Goal: Information Seeking & Learning: Compare options

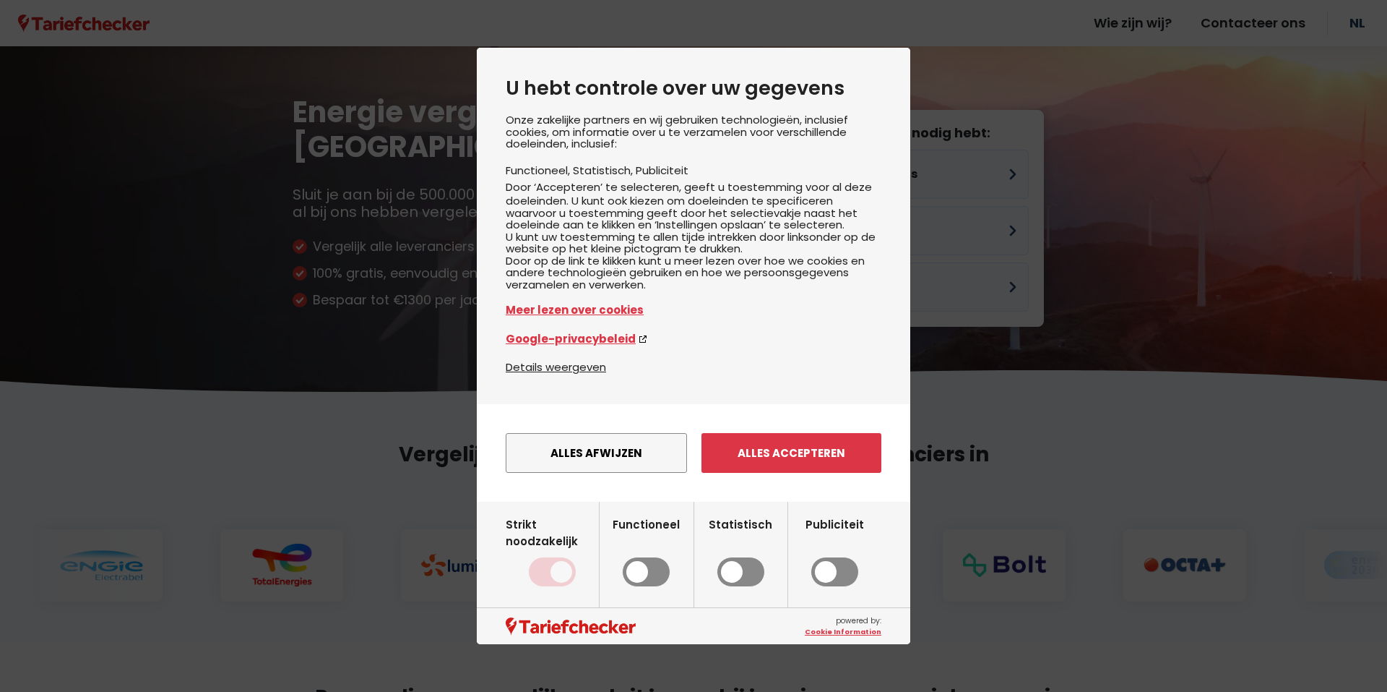
click at [614, 473] on button "Alles afwijzen" at bounding box center [596, 453] width 181 height 40
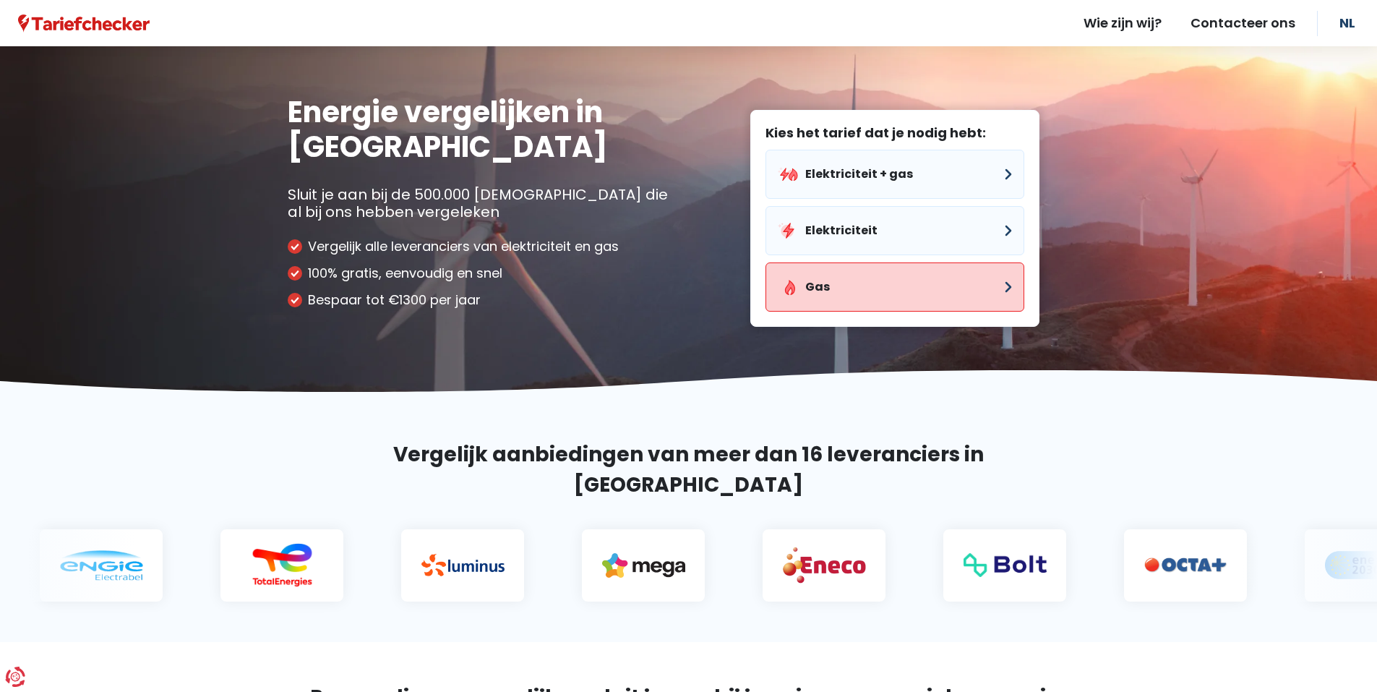
click at [1007, 285] on button "Gas" at bounding box center [894, 286] width 259 height 49
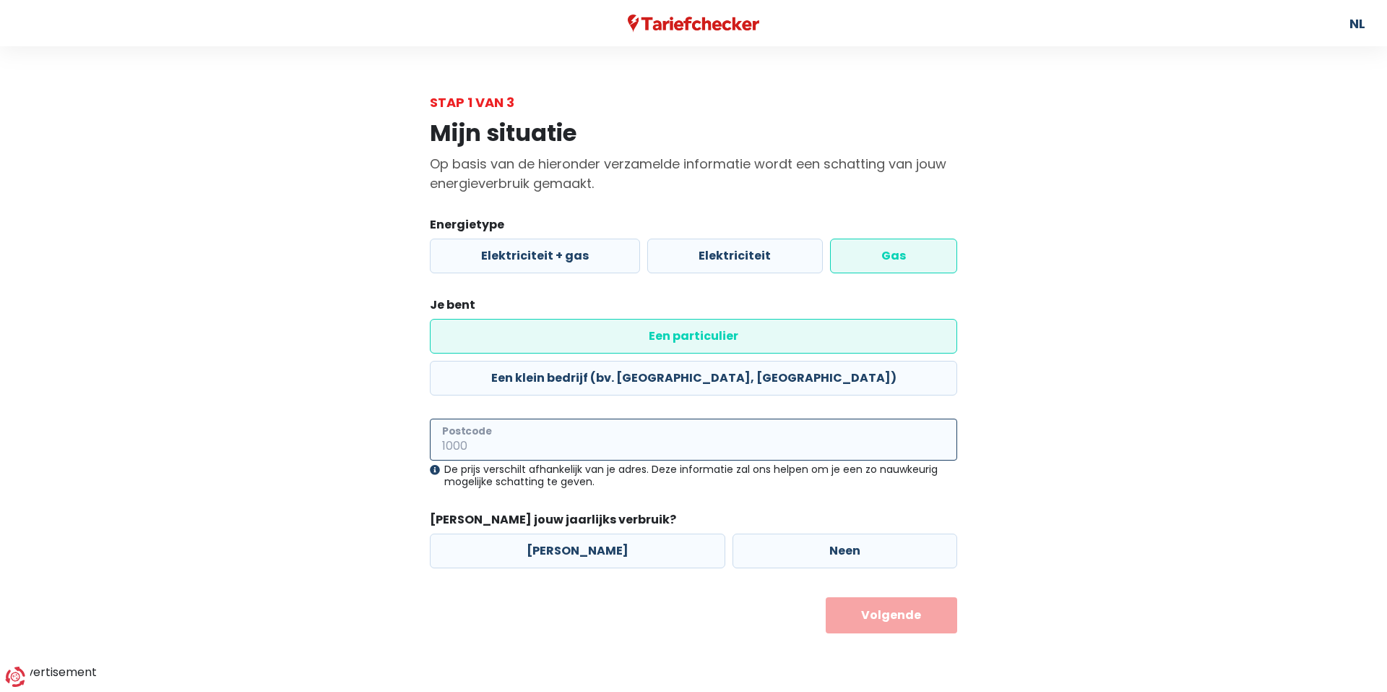
drag, startPoint x: 496, startPoint y: 400, endPoint x: 540, endPoint y: 387, distance: 45.3
click at [504, 418] on input "Postcode" at bounding box center [694, 439] width 528 height 42
click at [490, 418] on input "2900" at bounding box center [694, 439] width 528 height 42
type input "2900"
click at [826, 597] on button "Volgende" at bounding box center [892, 615] width 132 height 36
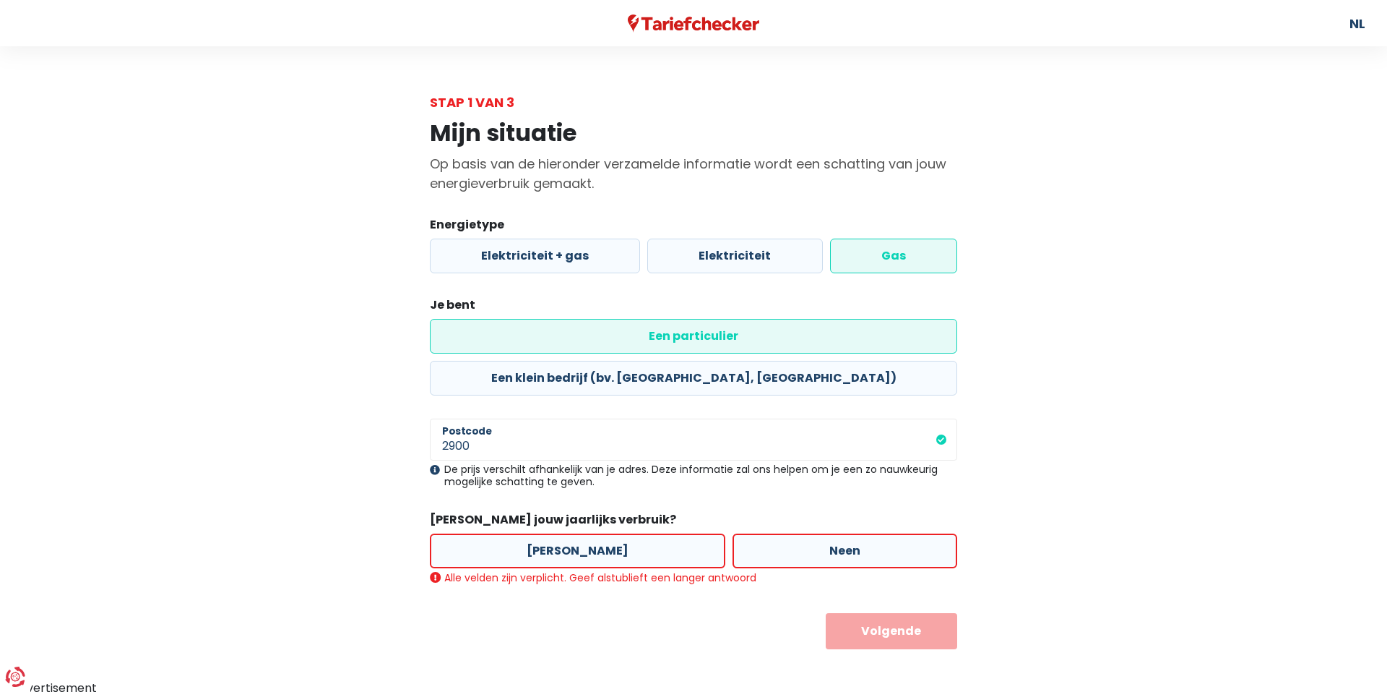
click at [562, 533] on label "[PERSON_NAME]" at bounding box center [578, 550] width 296 height 35
click at [562, 533] on input "[PERSON_NAME]" at bounding box center [578, 550] width 296 height 35
radio input "true"
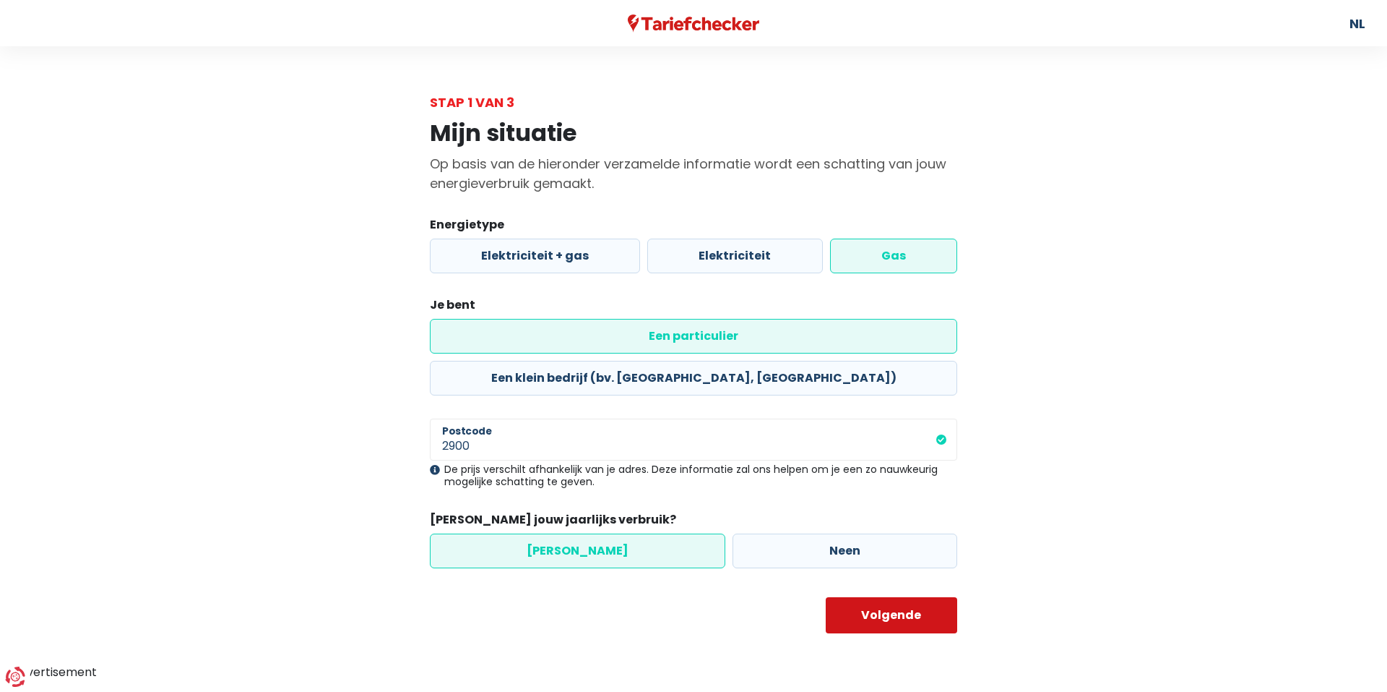
click at [895, 597] on button "Volgende" at bounding box center [892, 615] width 132 height 36
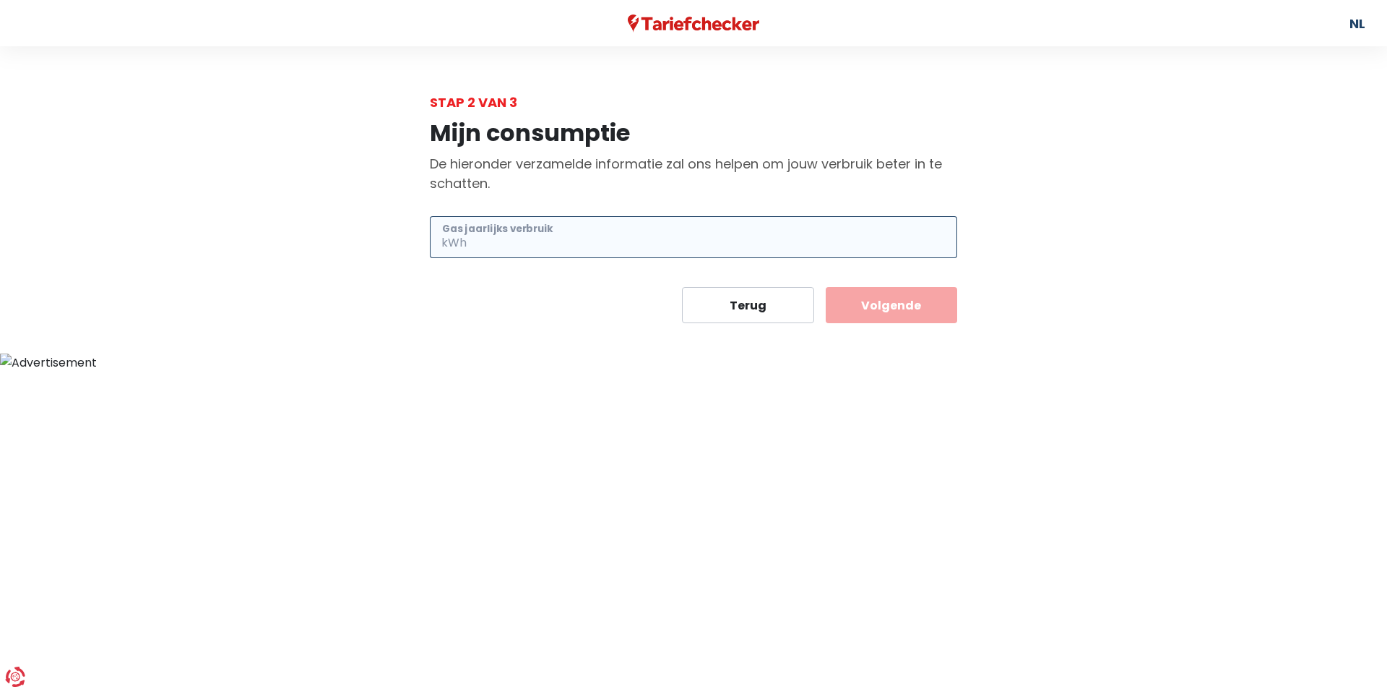
drag, startPoint x: 484, startPoint y: 234, endPoint x: 496, endPoint y: 230, distance: 12.3
click at [488, 230] on input "Gas jaarlijks verbruik" at bounding box center [714, 237] width 488 height 42
type input "11600"
click at [890, 308] on button "Volgende" at bounding box center [892, 305] width 132 height 36
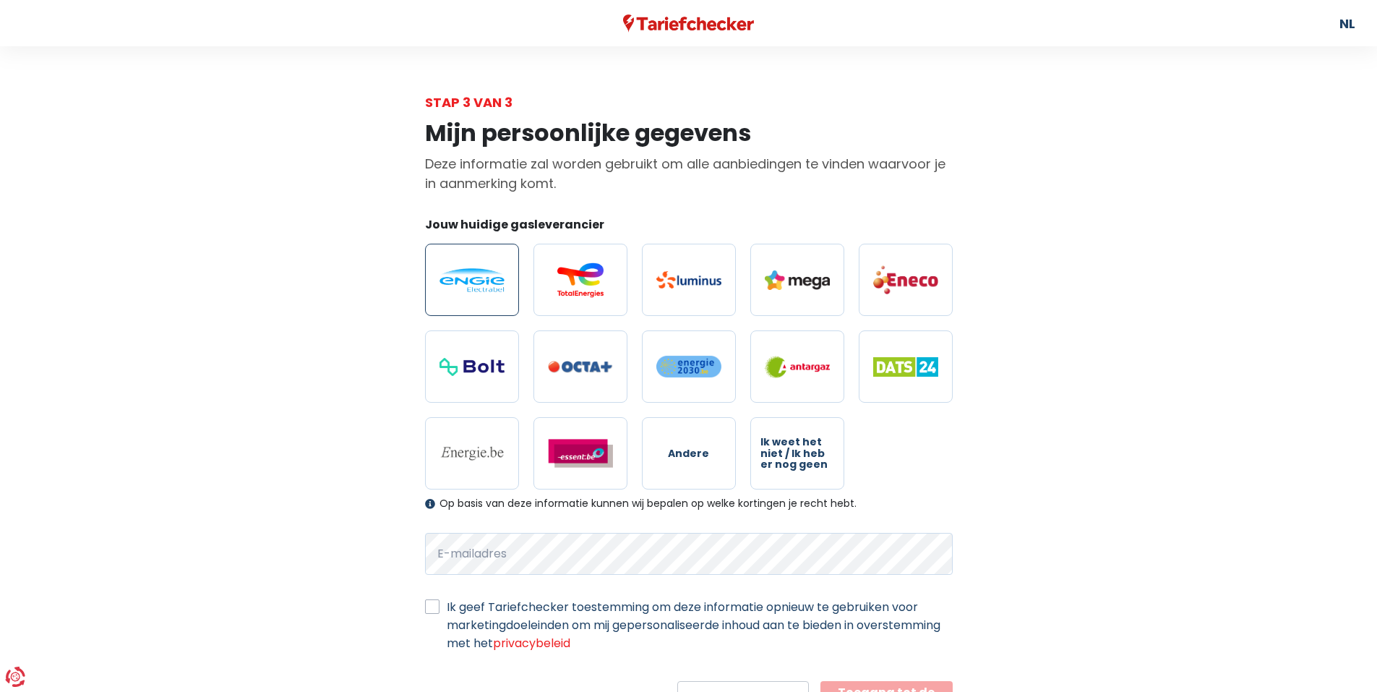
click at [471, 277] on img at bounding box center [471, 280] width 65 height 24
click at [471, 277] on input "radio" at bounding box center [472, 280] width 94 height 72
radio input "true"
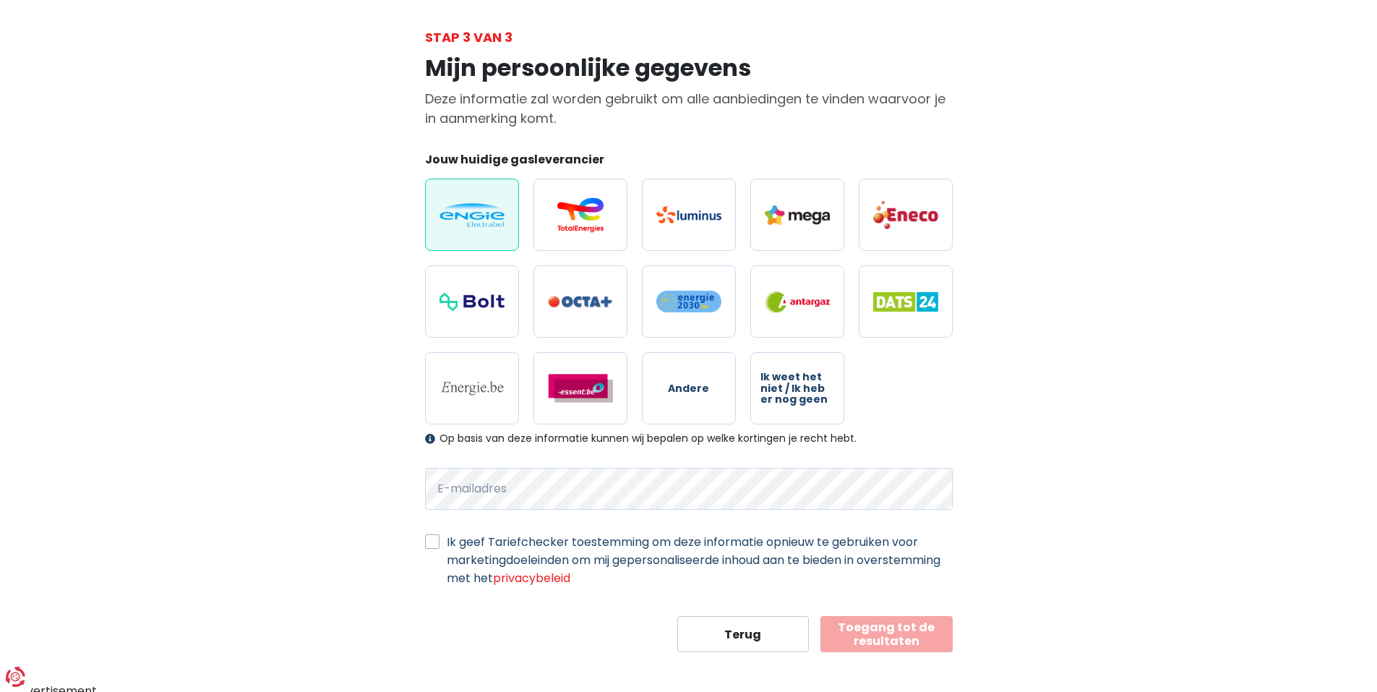
scroll to position [72, 0]
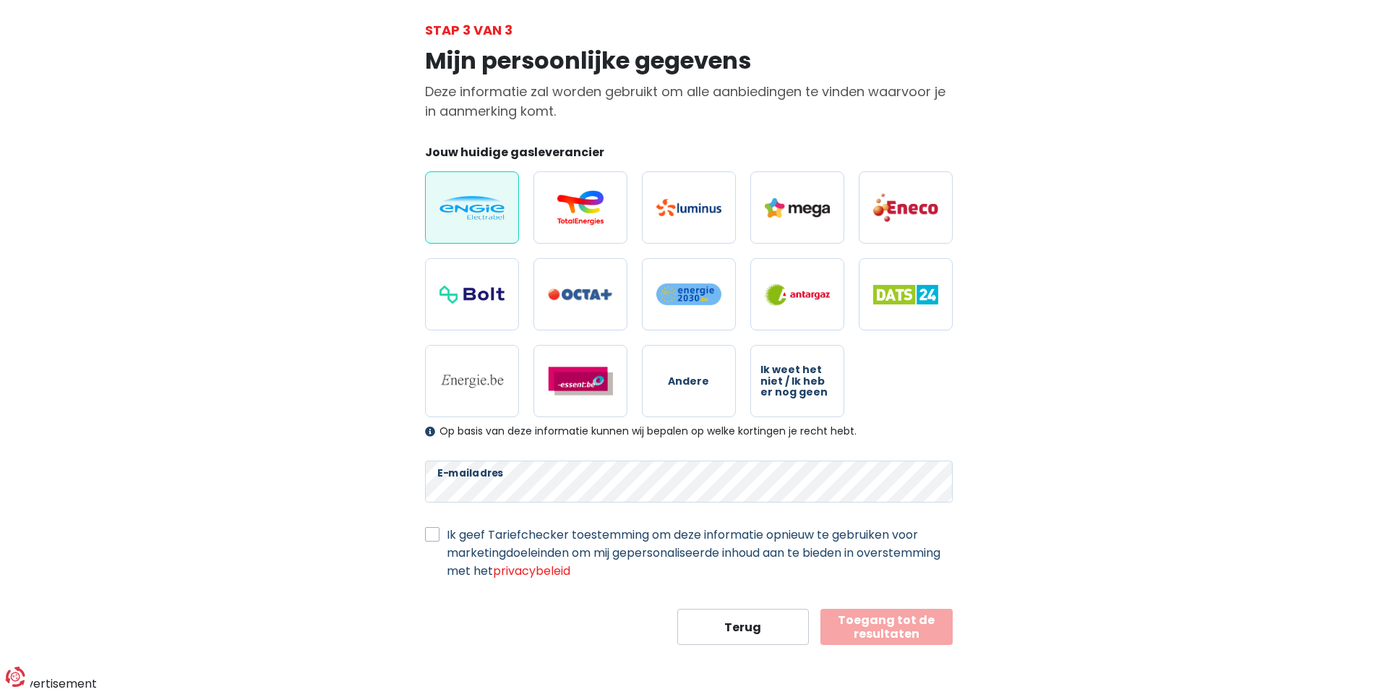
click at [447, 538] on label "Ik geef Tariefchecker toestemming om deze informatie opnieuw te gebruiken voor …" at bounding box center [700, 552] width 506 height 54
click at [436, 538] on input "Ik geef Tariefchecker toestemming om deze informatie opnieuw te gebruiken voor …" at bounding box center [432, 532] width 14 height 14
checkbox input "true"
click at [887, 630] on button "Toegang tot de resultaten" at bounding box center [886, 626] width 132 height 36
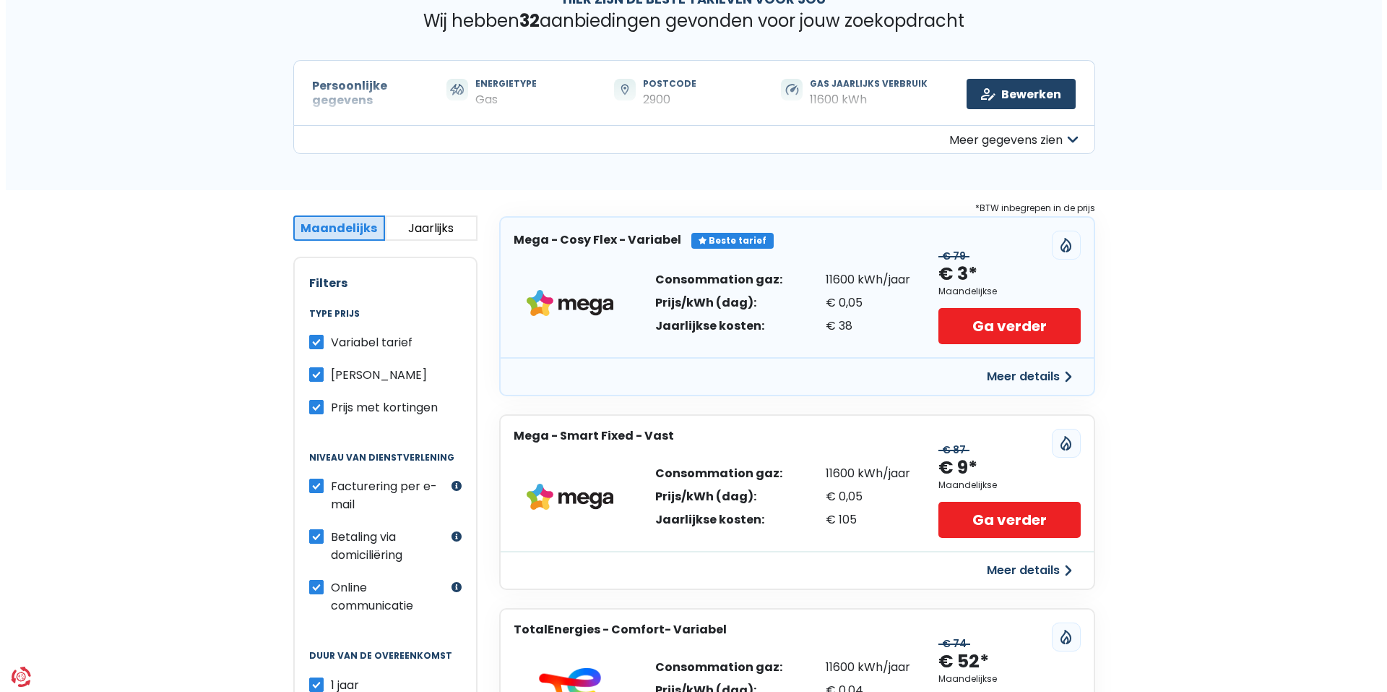
scroll to position [96, 0]
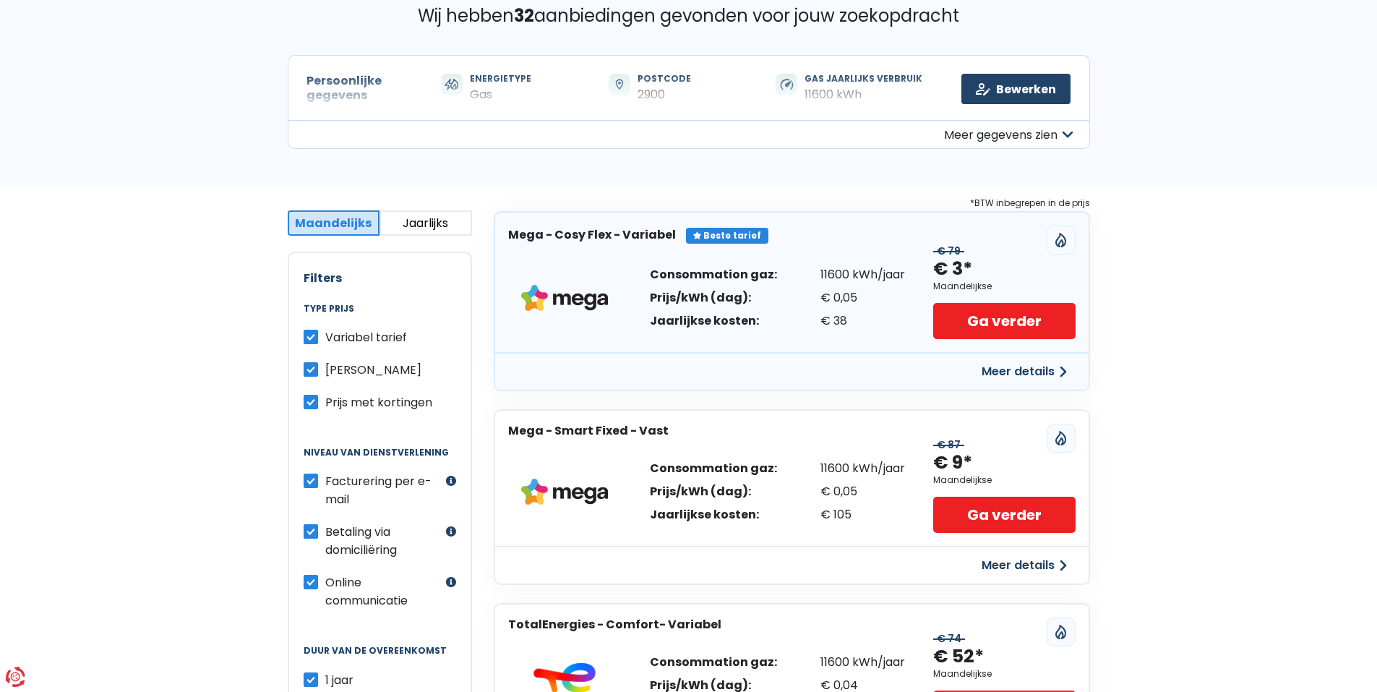
click at [1017, 373] on button "Meer details" at bounding box center [1024, 371] width 103 height 26
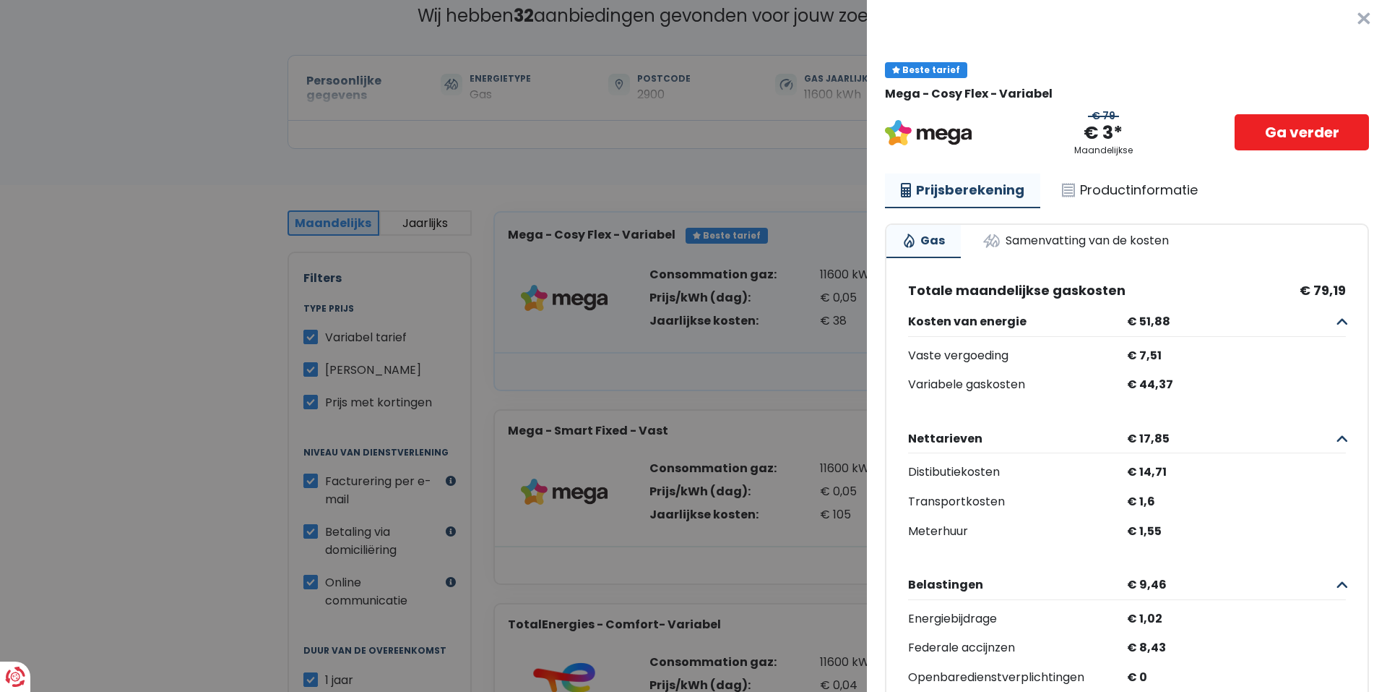
scroll to position [0, 0]
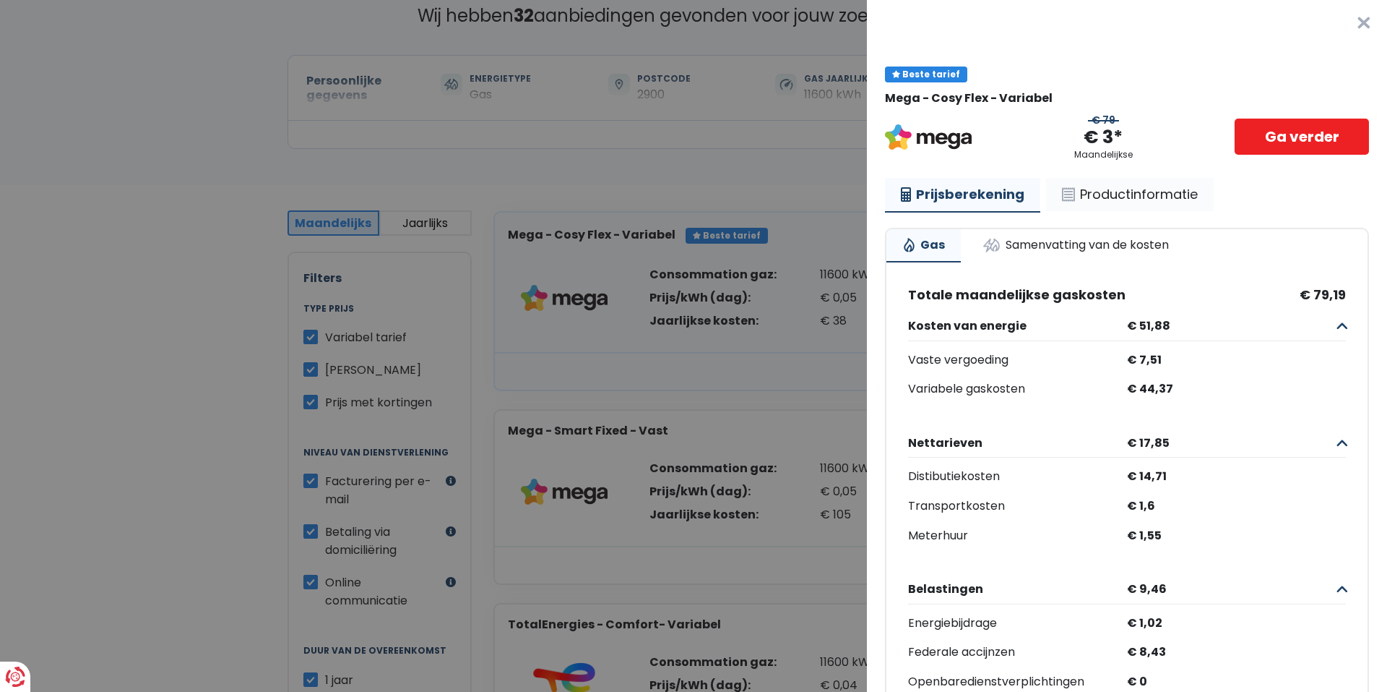
click at [1140, 194] on link "Productinformatie" at bounding box center [1130, 194] width 168 height 33
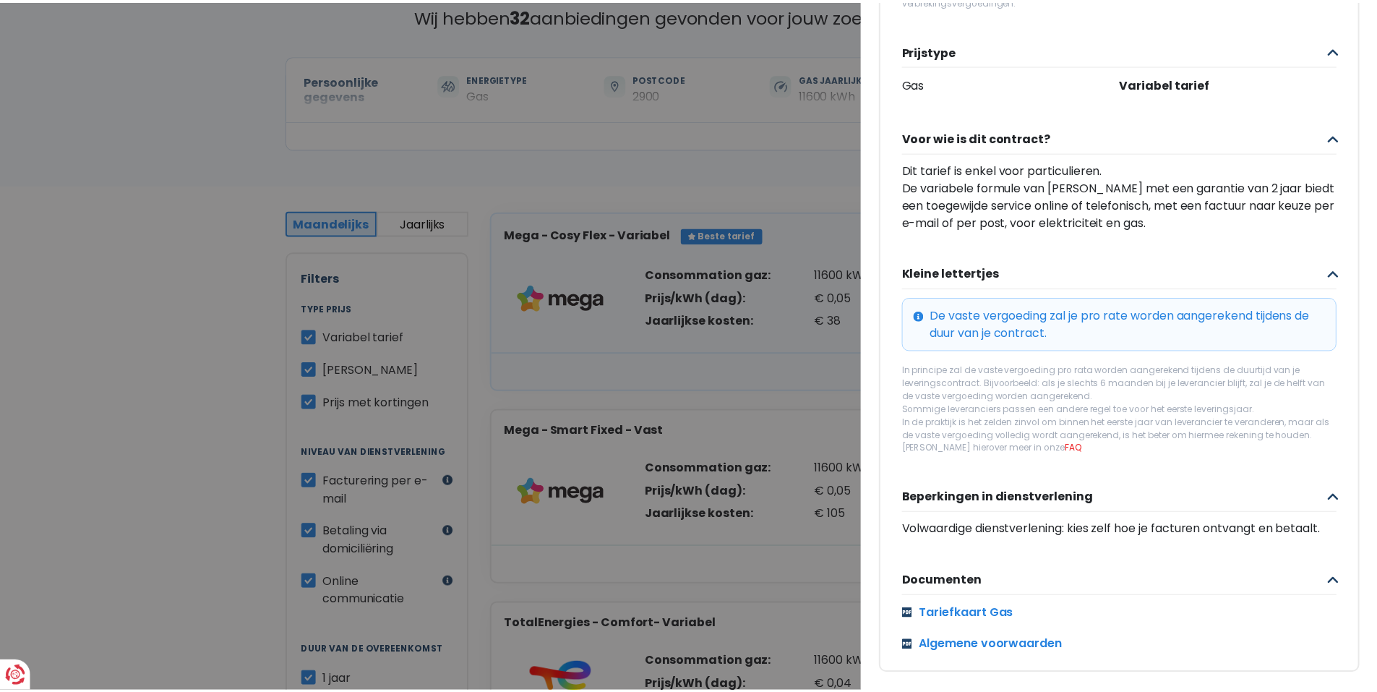
scroll to position [376, 0]
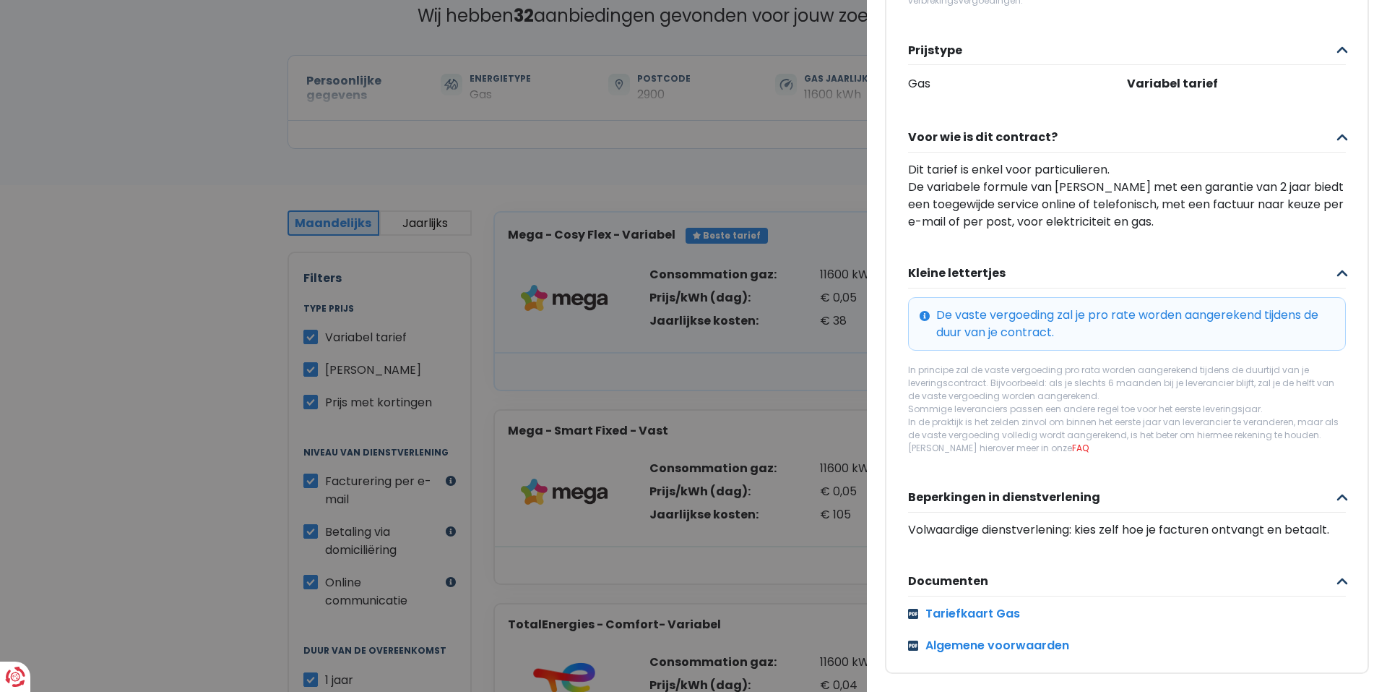
click at [113, 139] on Variabel "Plus de détails - Mega × Beste tarief Mega - Cosy Flex - Variabel € 79 € 3* Maa…" at bounding box center [693, 346] width 1387 height 692
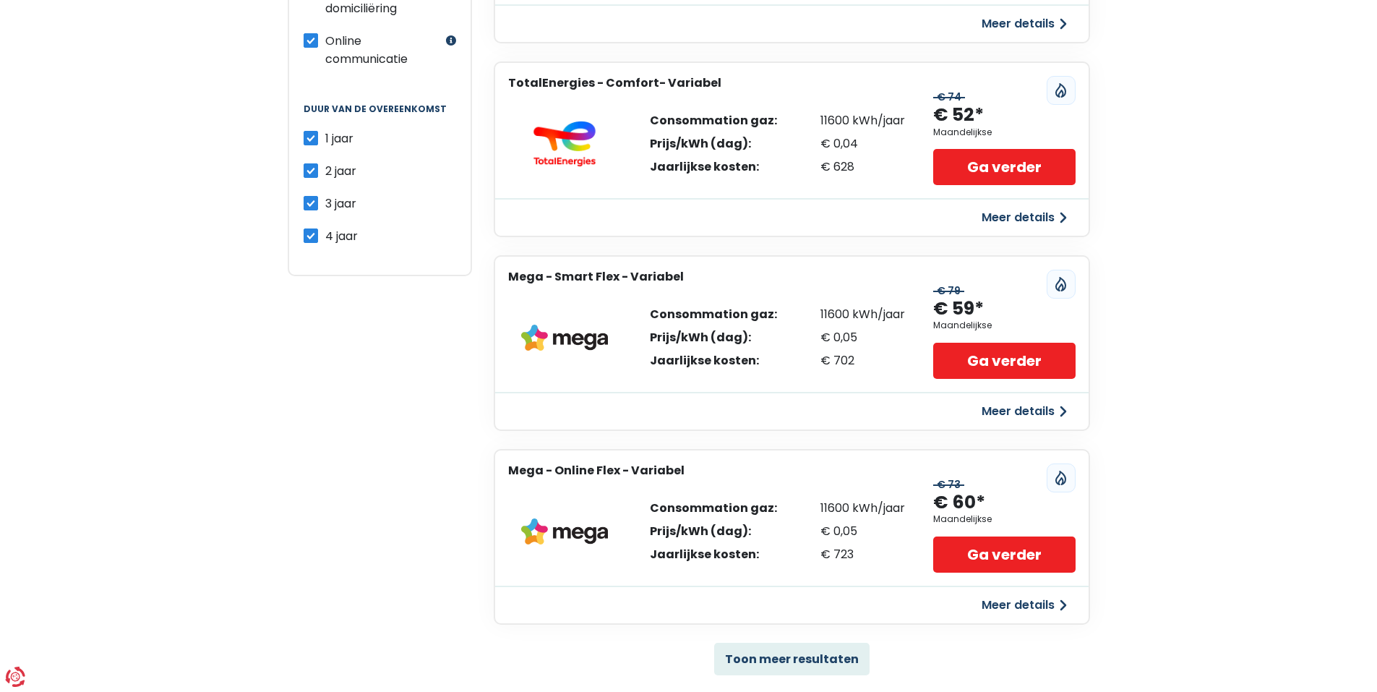
scroll to position [627, 0]
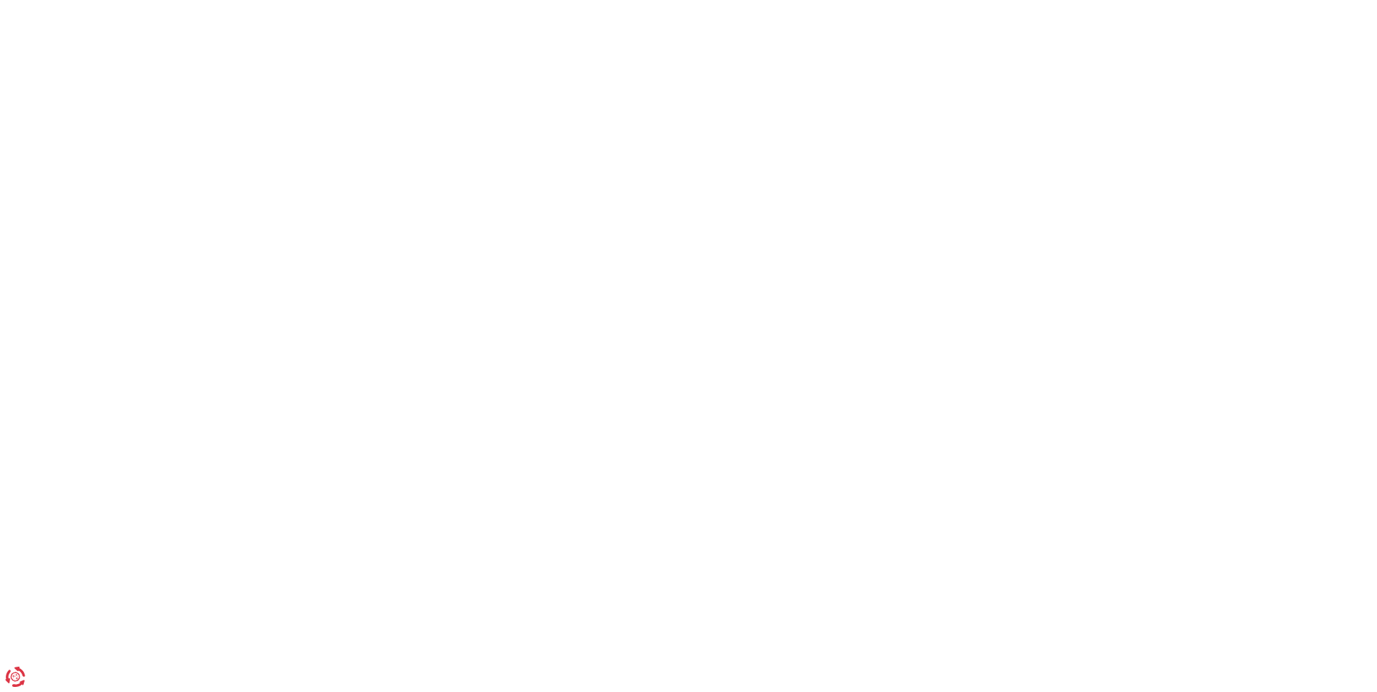
scroll to position [72, 0]
